Goal: Task Accomplishment & Management: Use online tool/utility

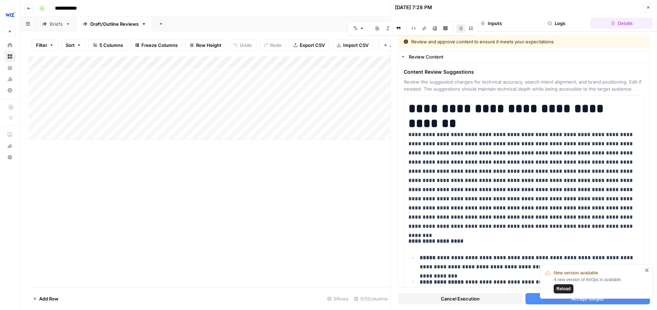
scroll to position [1490, 0]
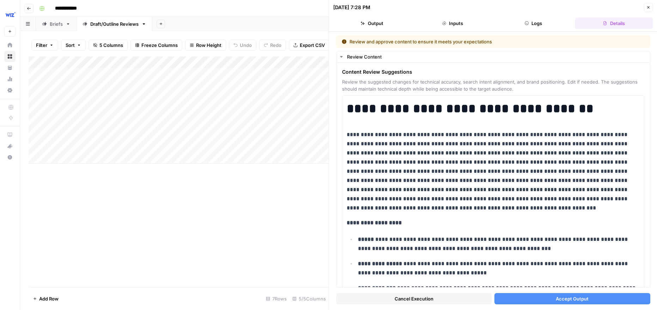
click at [247, 96] on div "Add Column" at bounding box center [179, 109] width 300 height 107
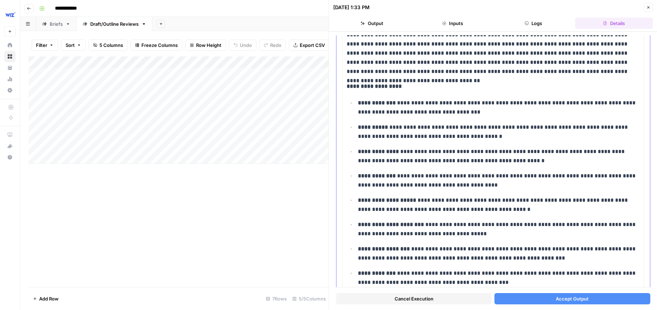
scroll to position [124, 0]
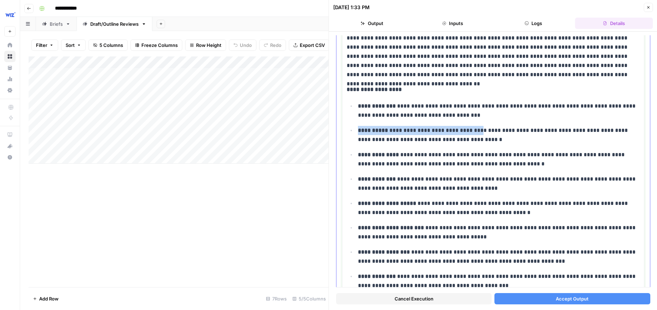
drag, startPoint x: 403, startPoint y: 121, endPoint x: 473, endPoint y: 132, distance: 70.2
click at [473, 132] on ul "**********" at bounding box center [492, 244] width 293 height 286
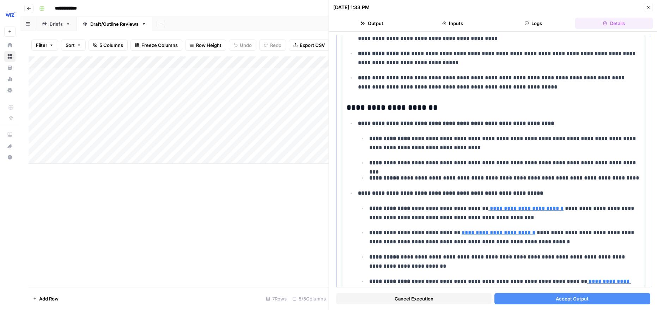
scroll to position [436, 0]
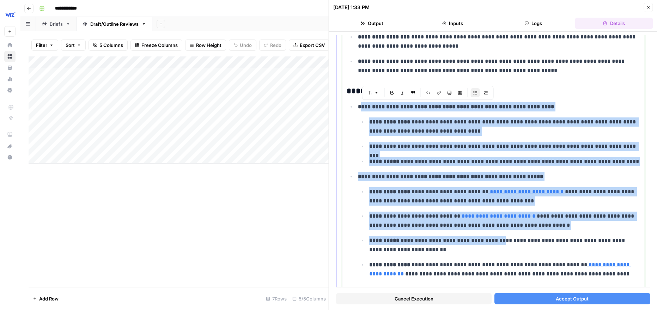
drag, startPoint x: 361, startPoint y: 105, endPoint x: 501, endPoint y: 236, distance: 192.3
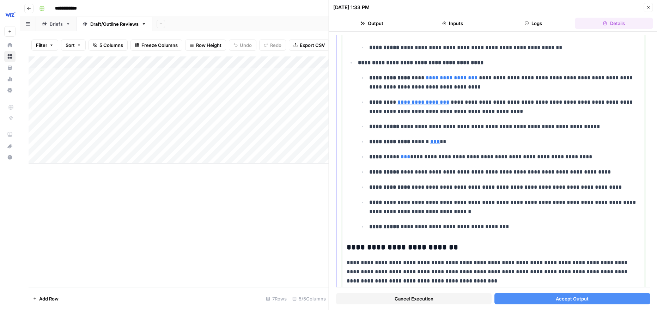
scroll to position [2081, 0]
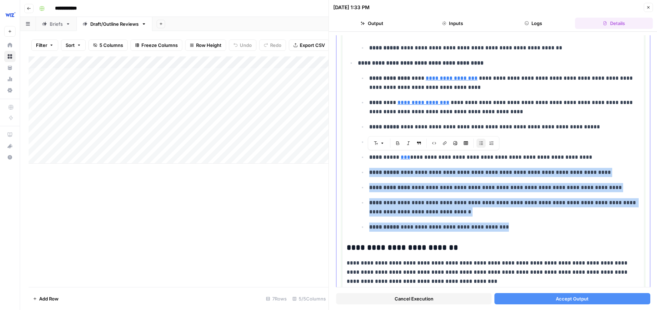
drag, startPoint x: 503, startPoint y: 227, endPoint x: 371, endPoint y: 171, distance: 144.2
click at [371, 171] on ul "**********" at bounding box center [499, 152] width 282 height 158
click at [556, 300] on span "Accept Output" at bounding box center [571, 298] width 33 height 7
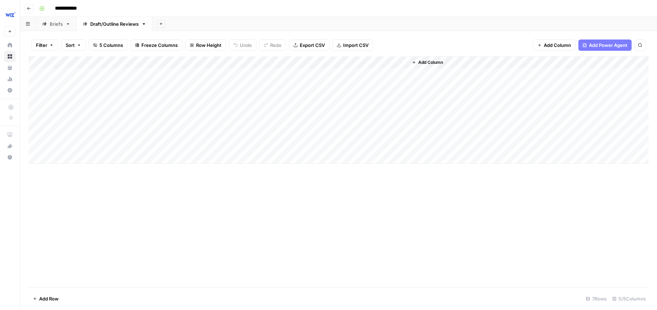
click at [247, 110] on div "Add Column" at bounding box center [339, 109] width 620 height 107
click at [247, 110] on div at bounding box center [249, 109] width 64 height 13
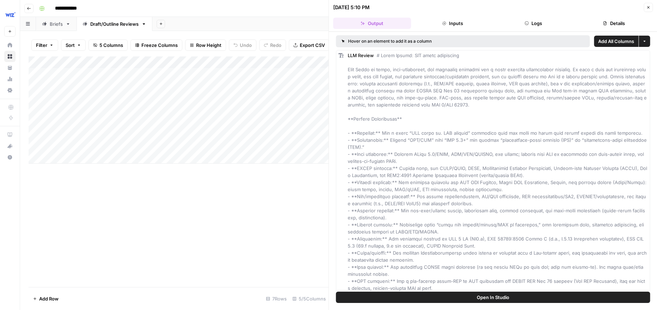
click at [274, 176] on div "Add Column" at bounding box center [179, 171] width 300 height 230
click at [650, 8] on icon "button" at bounding box center [648, 7] width 4 height 4
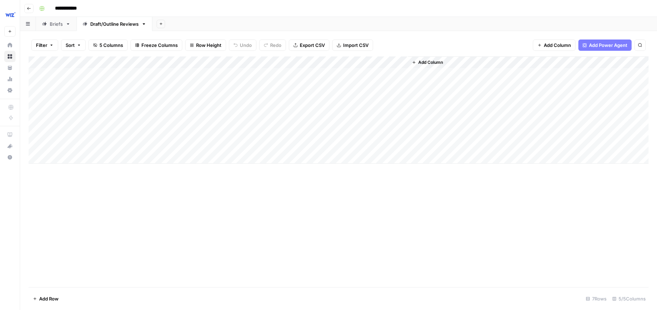
click at [400, 96] on div "Add Column" at bounding box center [339, 109] width 620 height 107
